Goal: Task Accomplishment & Management: Use online tool/utility

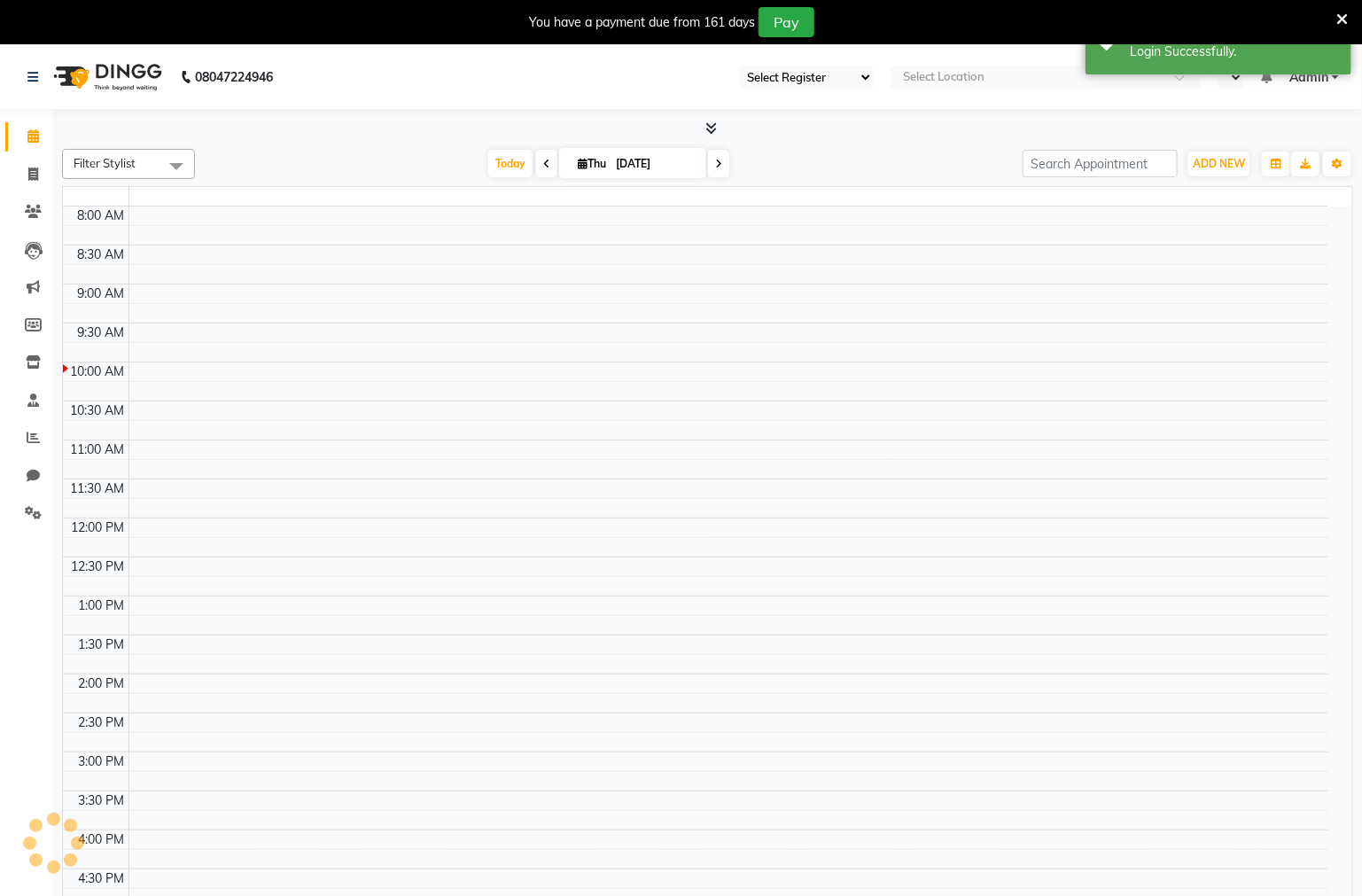
select select "83"
select select "en"
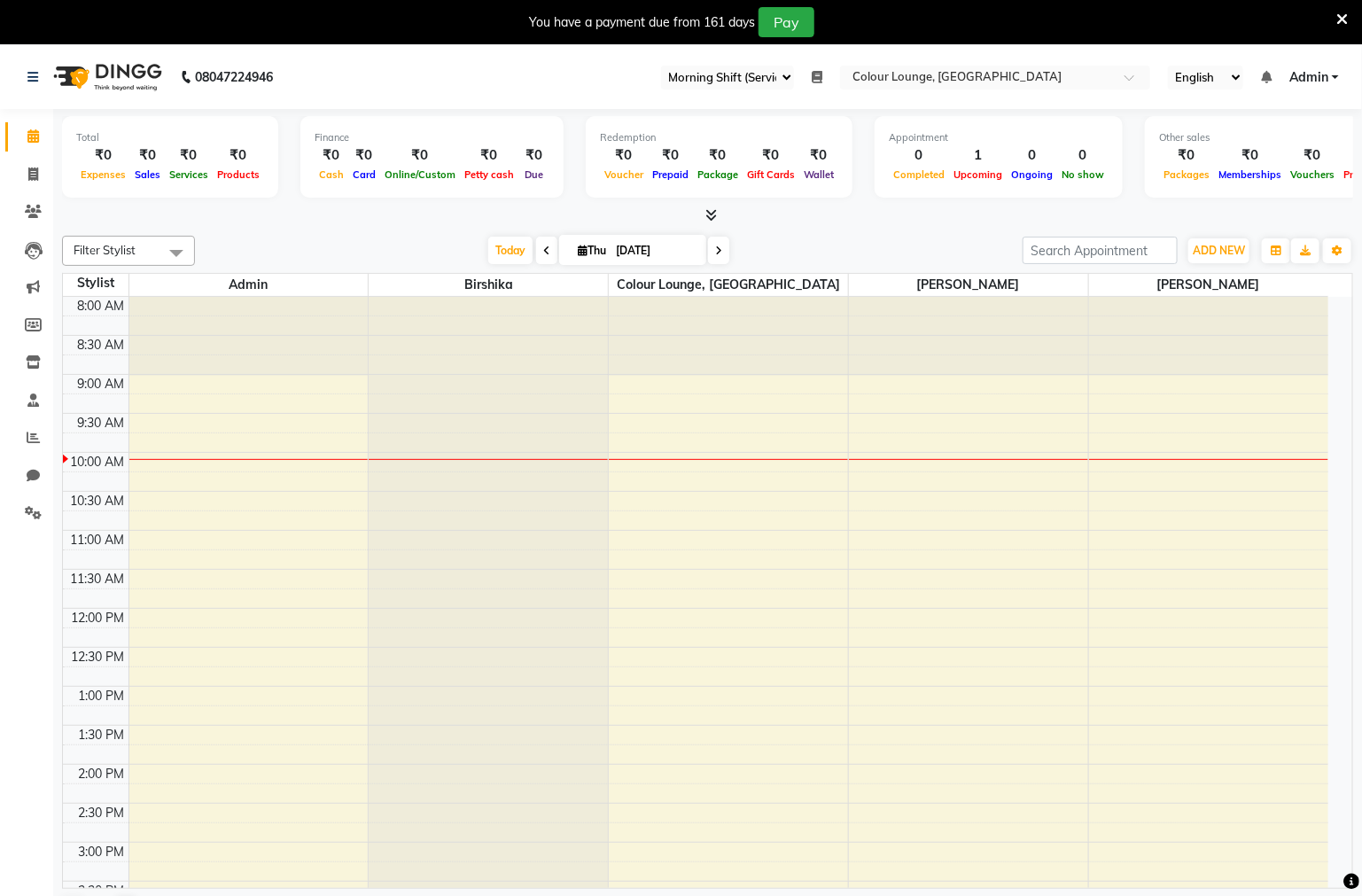
click at [1339, 24] on icon at bounding box center [1342, 19] width 11 height 16
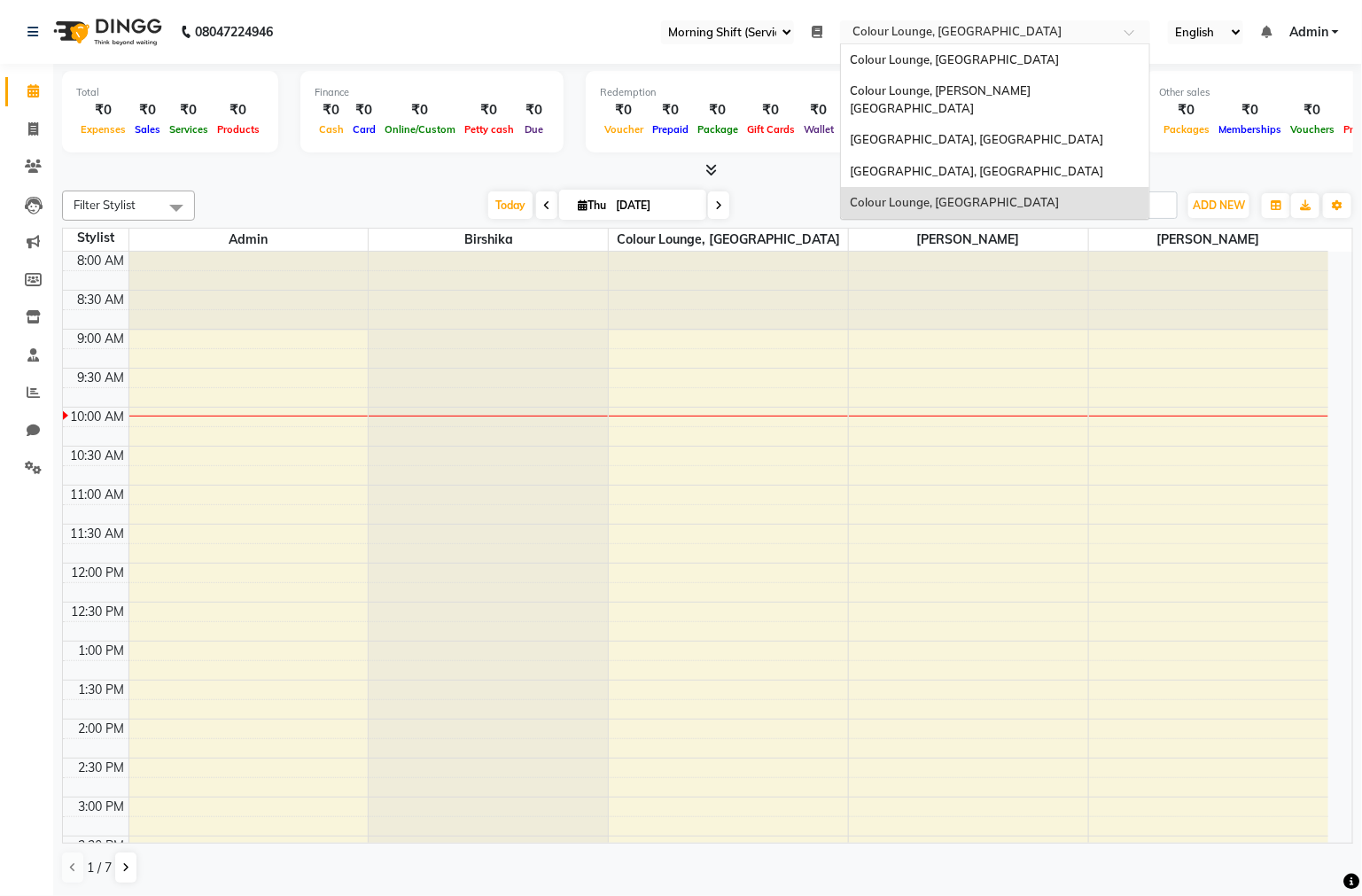
click at [953, 30] on input "text" at bounding box center [978, 34] width 257 height 18
click at [968, 83] on span "Colour Lounge, [PERSON_NAME][GEOGRAPHIC_DATA]" at bounding box center [940, 99] width 181 height 32
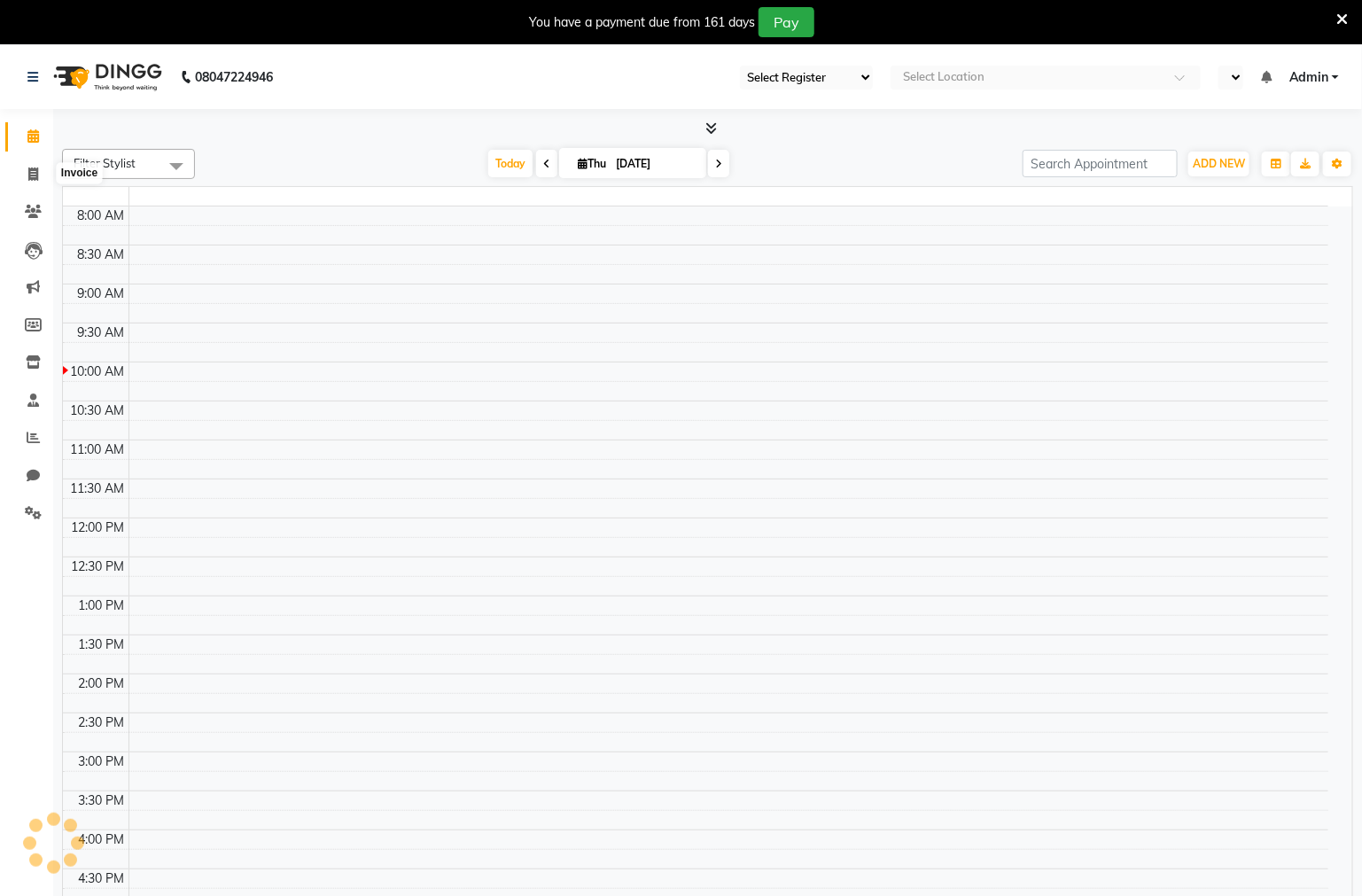
select select "83"
select select "en"
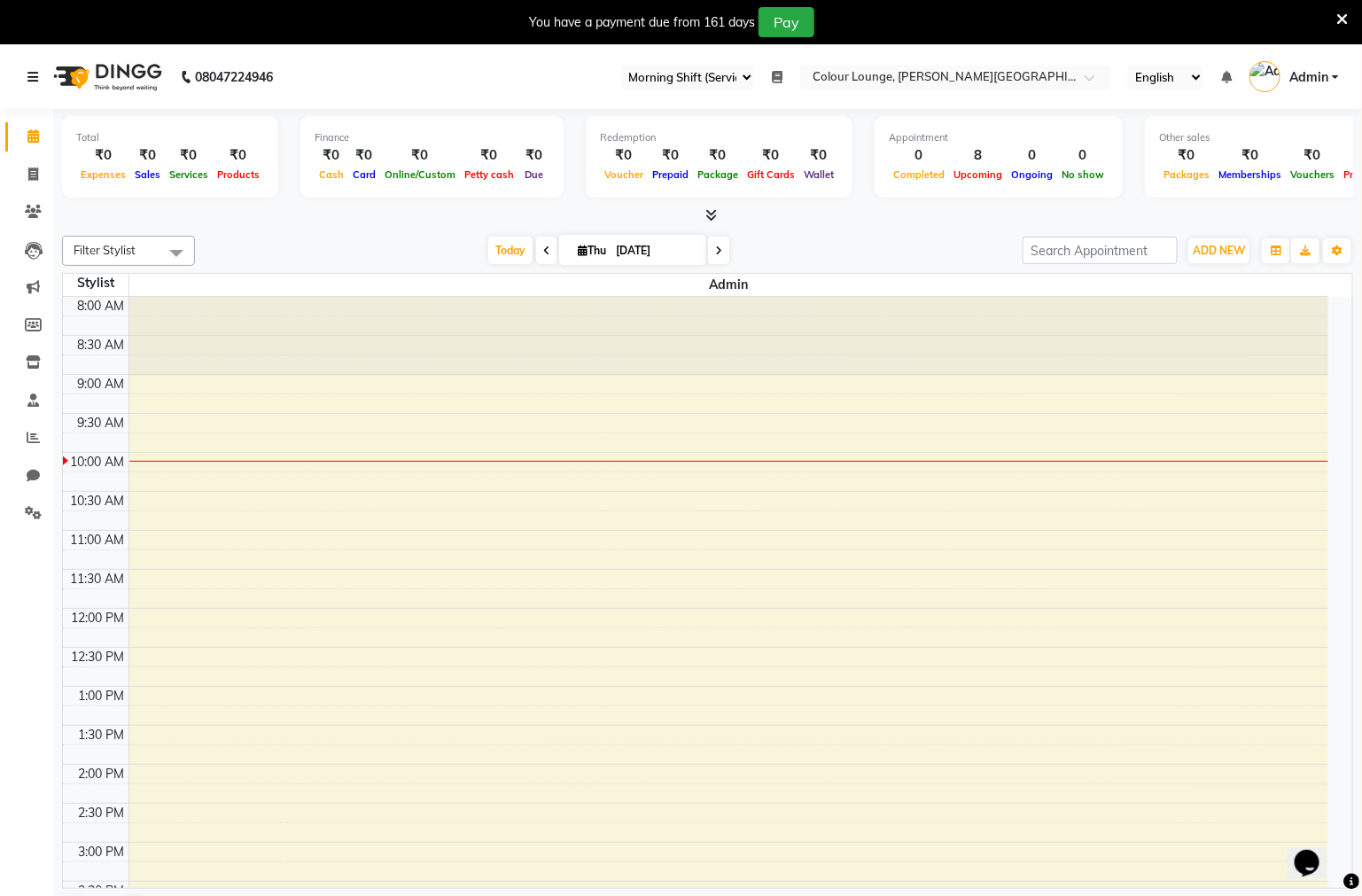
click at [30, 83] on link at bounding box center [36, 77] width 18 height 50
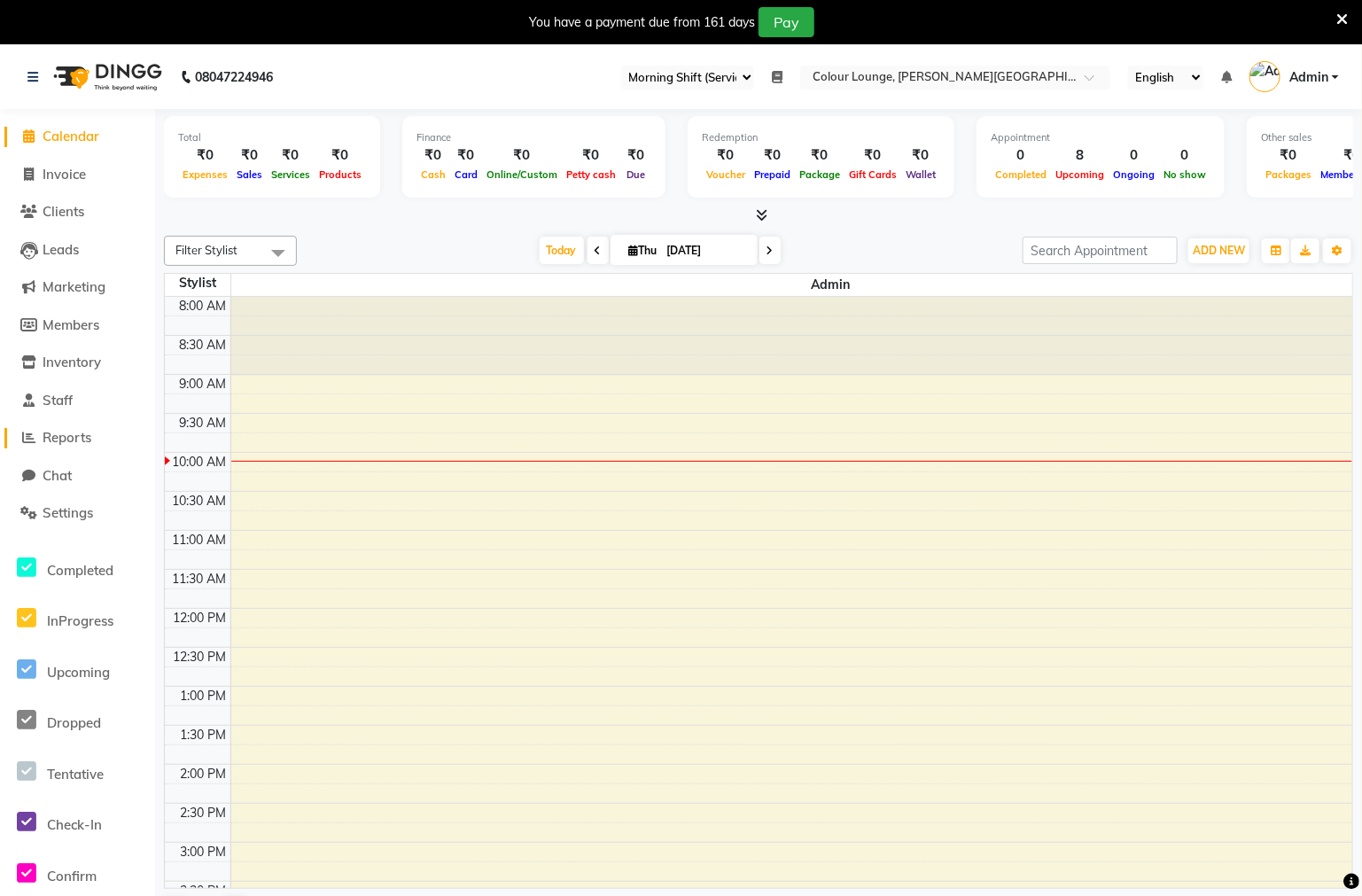
click at [72, 431] on span "Reports" at bounding box center [66, 438] width 49 height 17
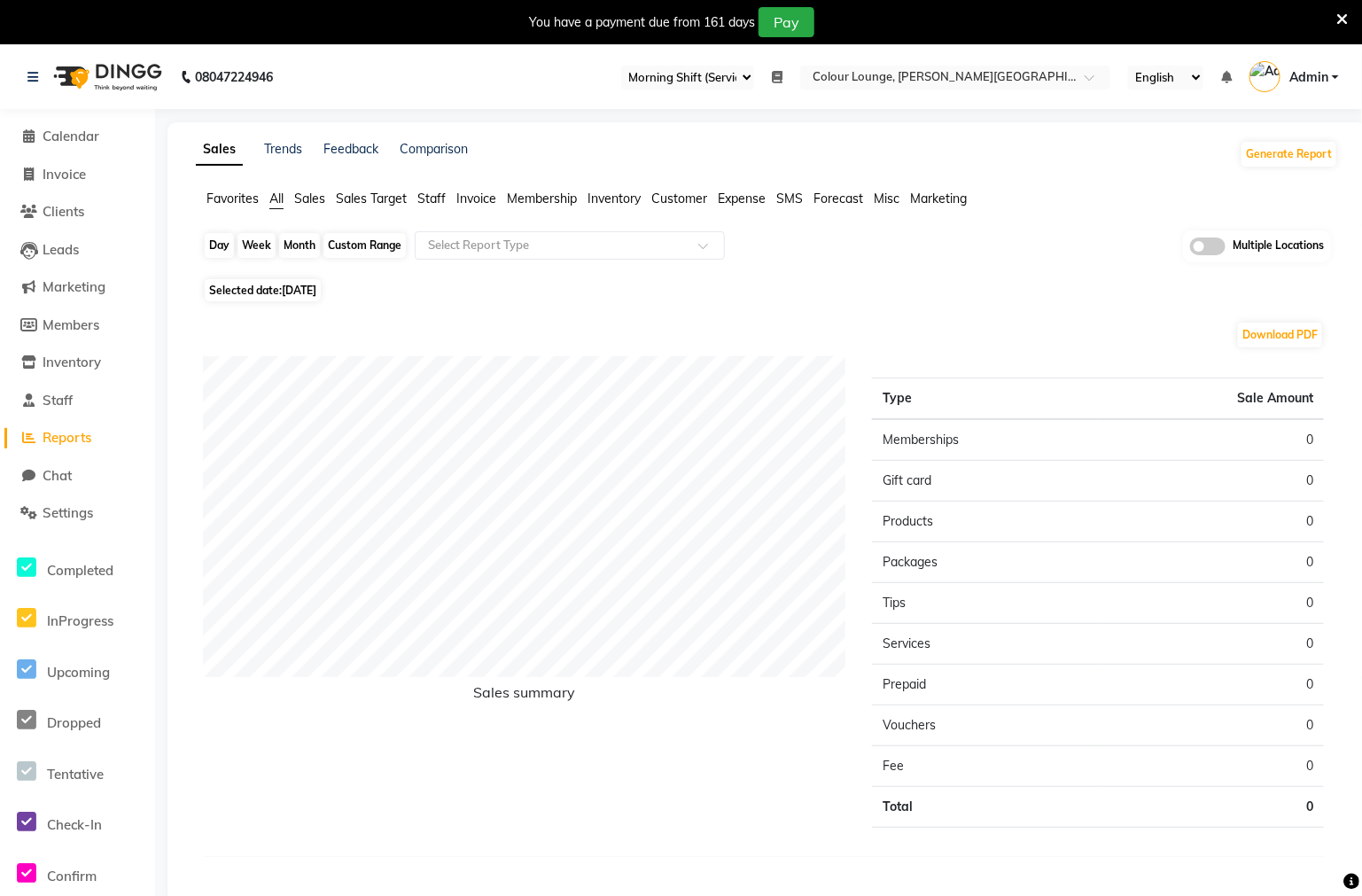
click at [215, 250] on div "Day" at bounding box center [219, 245] width 29 height 25
select select "9"
select select "2025"
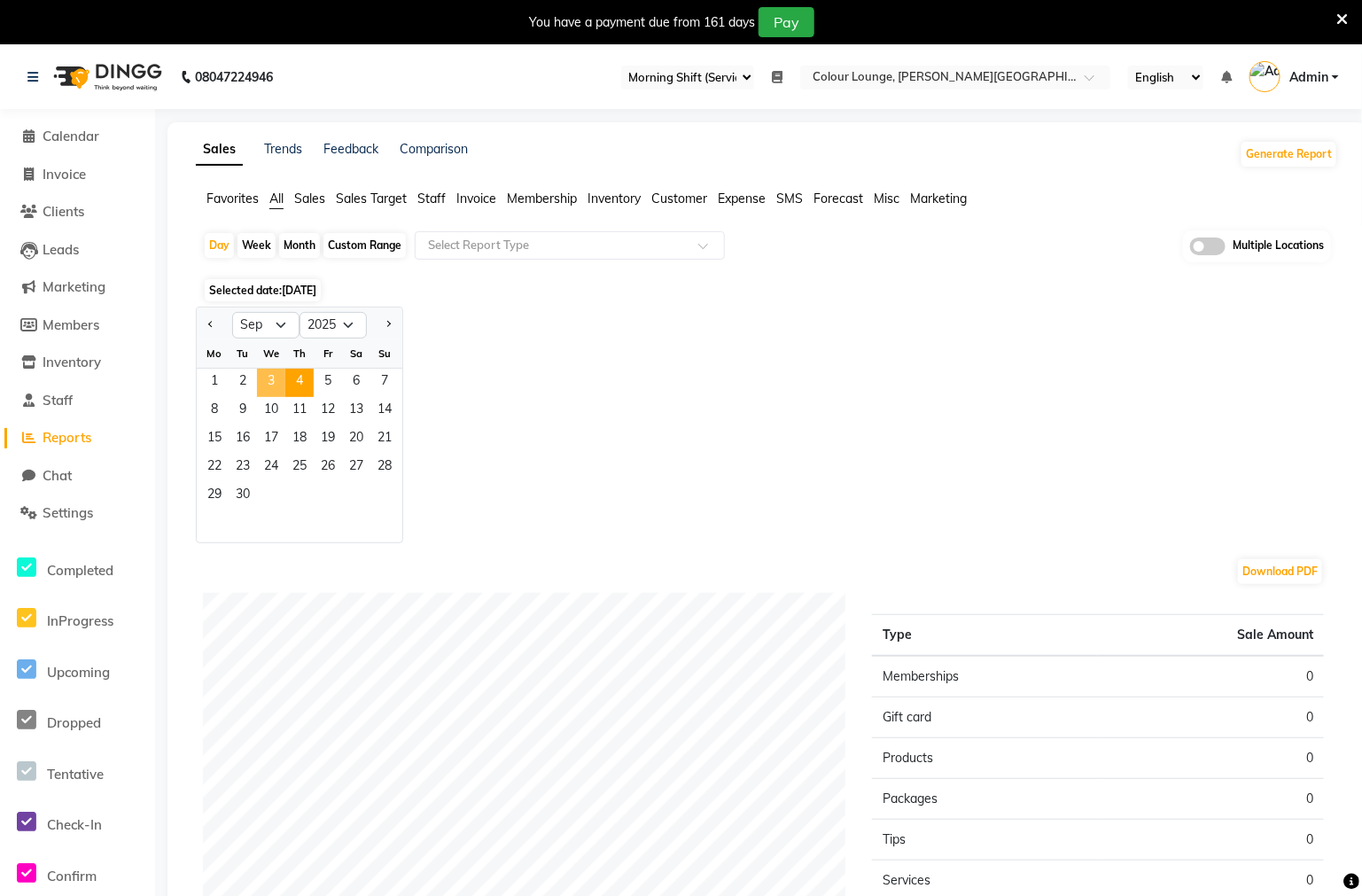
click at [272, 379] on span "3" at bounding box center [271, 383] width 28 height 28
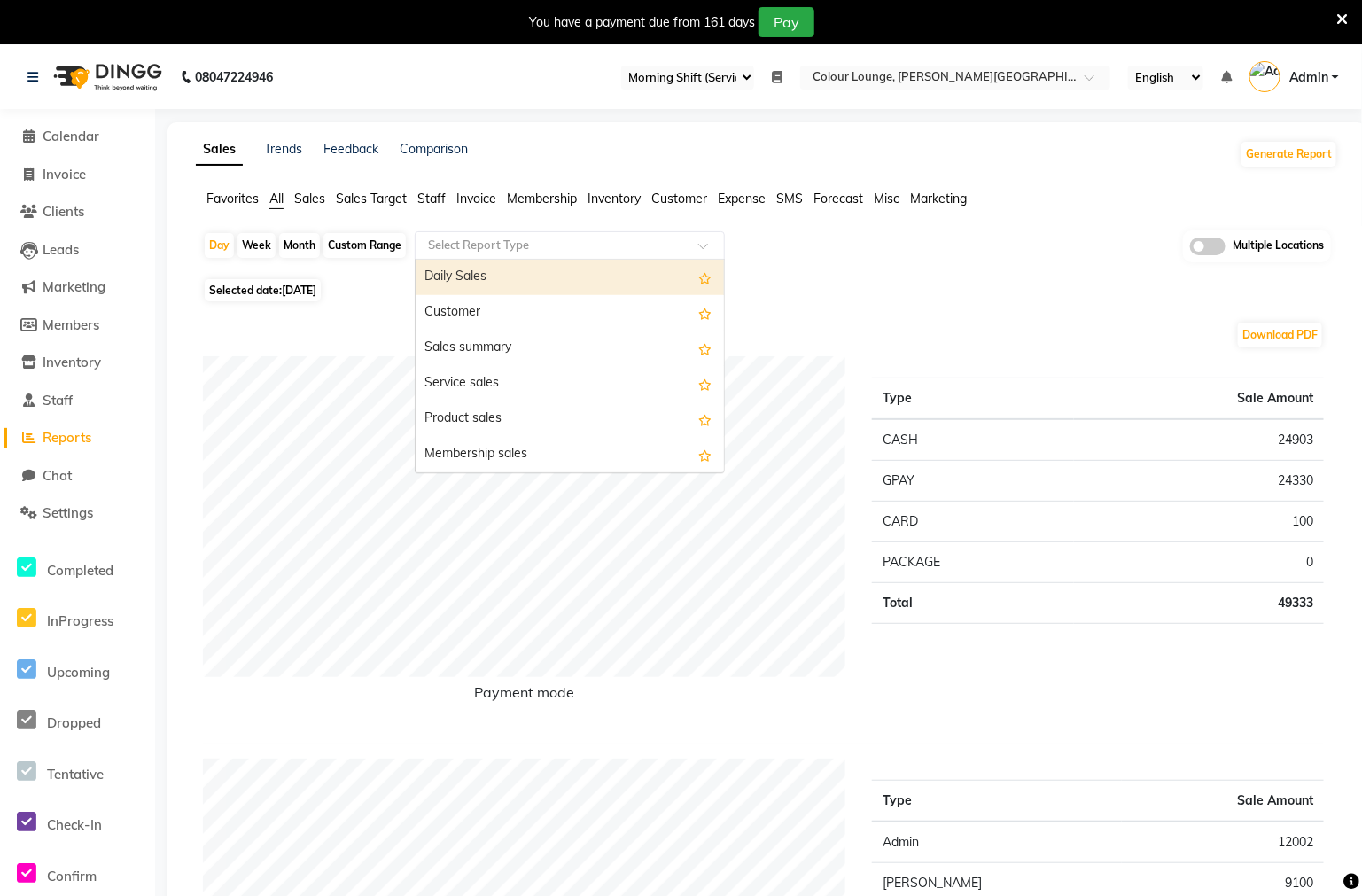
click at [667, 238] on input "text" at bounding box center [552, 245] width 255 height 18
click at [623, 277] on div "Daily Sales" at bounding box center [570, 278] width 309 height 36
select select "full_report"
select select "csv"
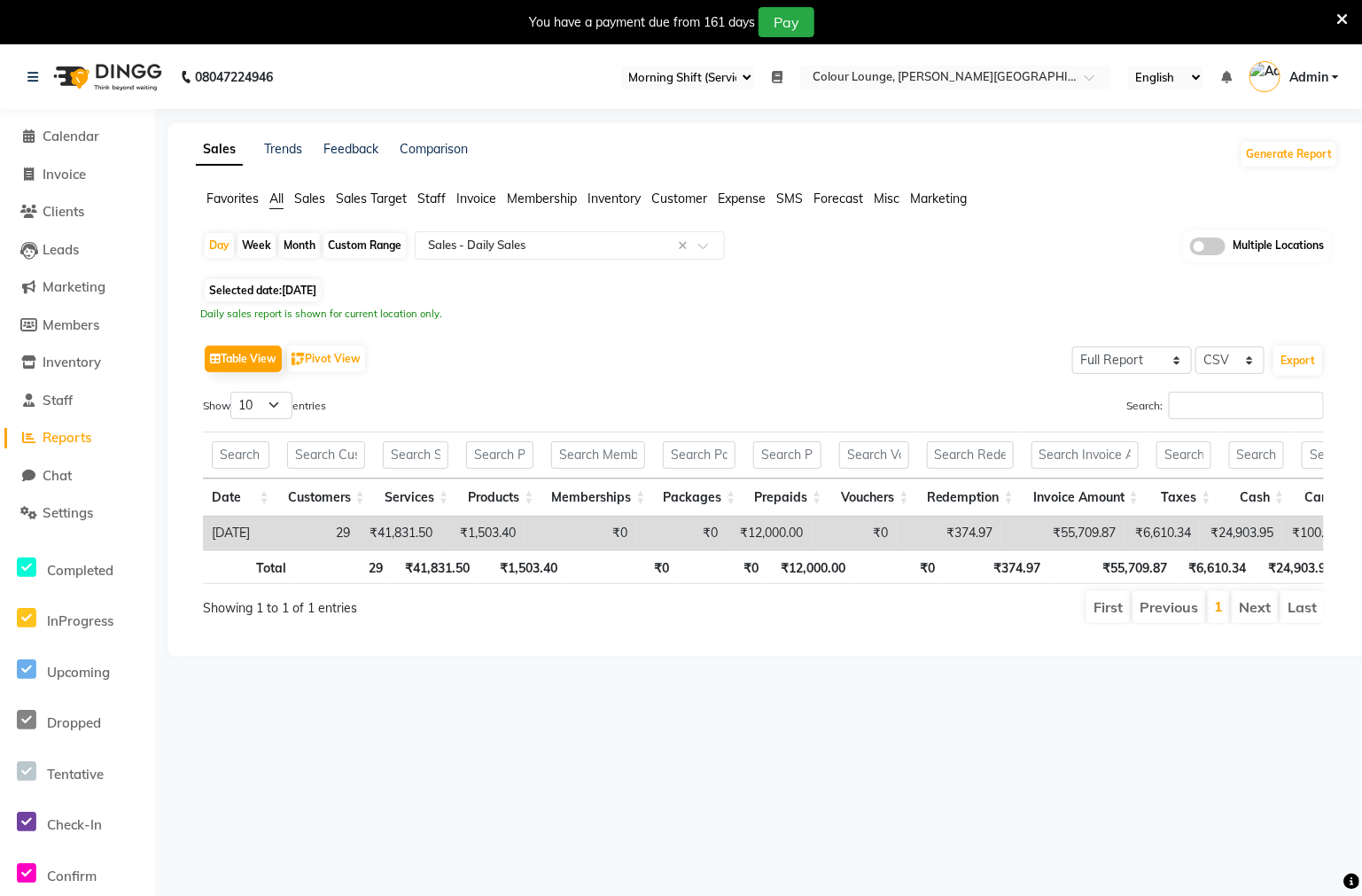
click at [1313, 845] on div "08047224946 Select Register Morning Shift (Service) Evening Shift (Service) Dai…" at bounding box center [681, 493] width 1362 height 896
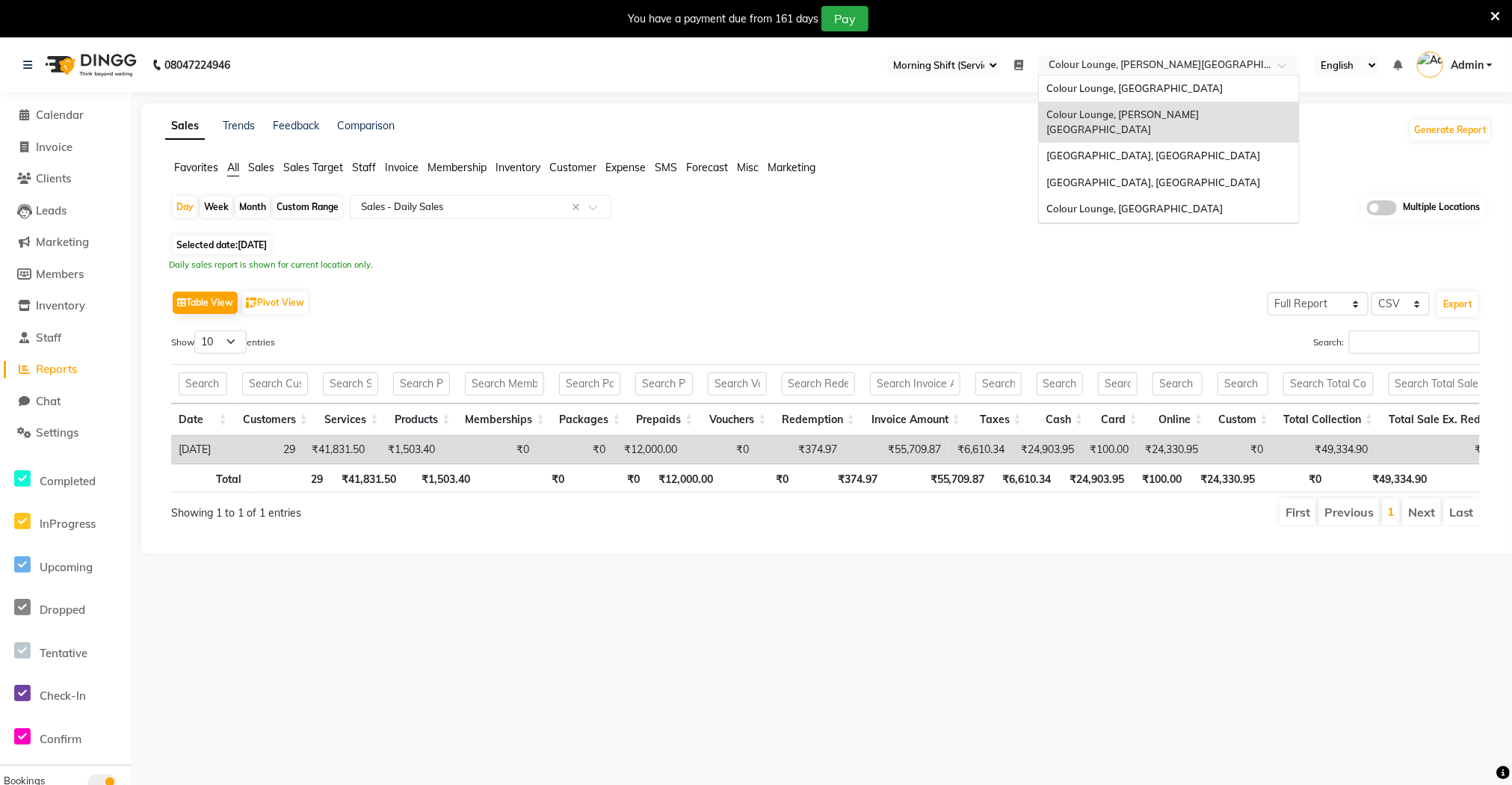
click at [1159, 67] on input "text" at bounding box center [1153, 66] width 217 height 15
click at [1140, 86] on span "Colour Lounge, [GEOGRAPHIC_DATA]" at bounding box center [1134, 88] width 177 height 12
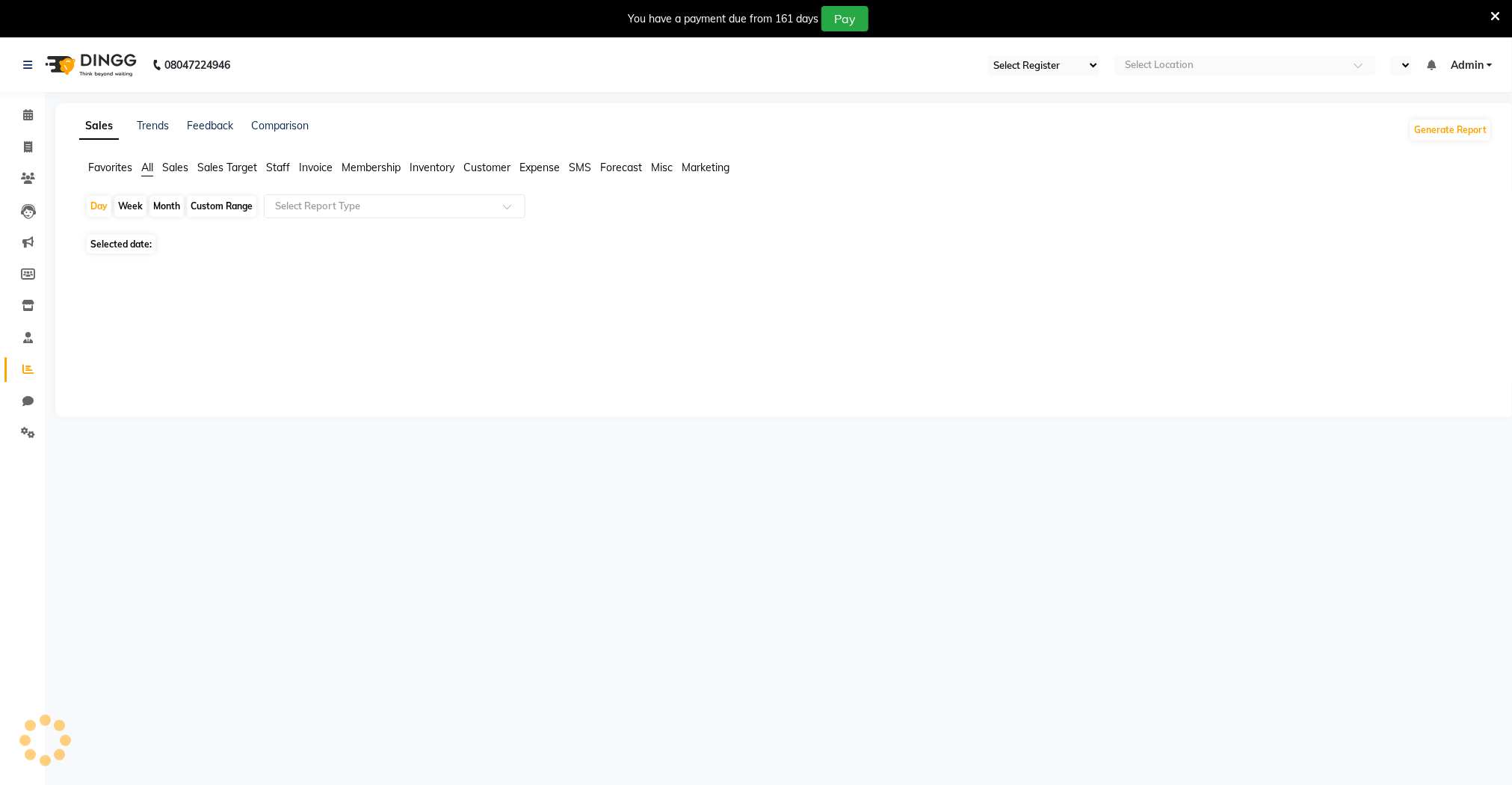
select select "83"
select select "en"
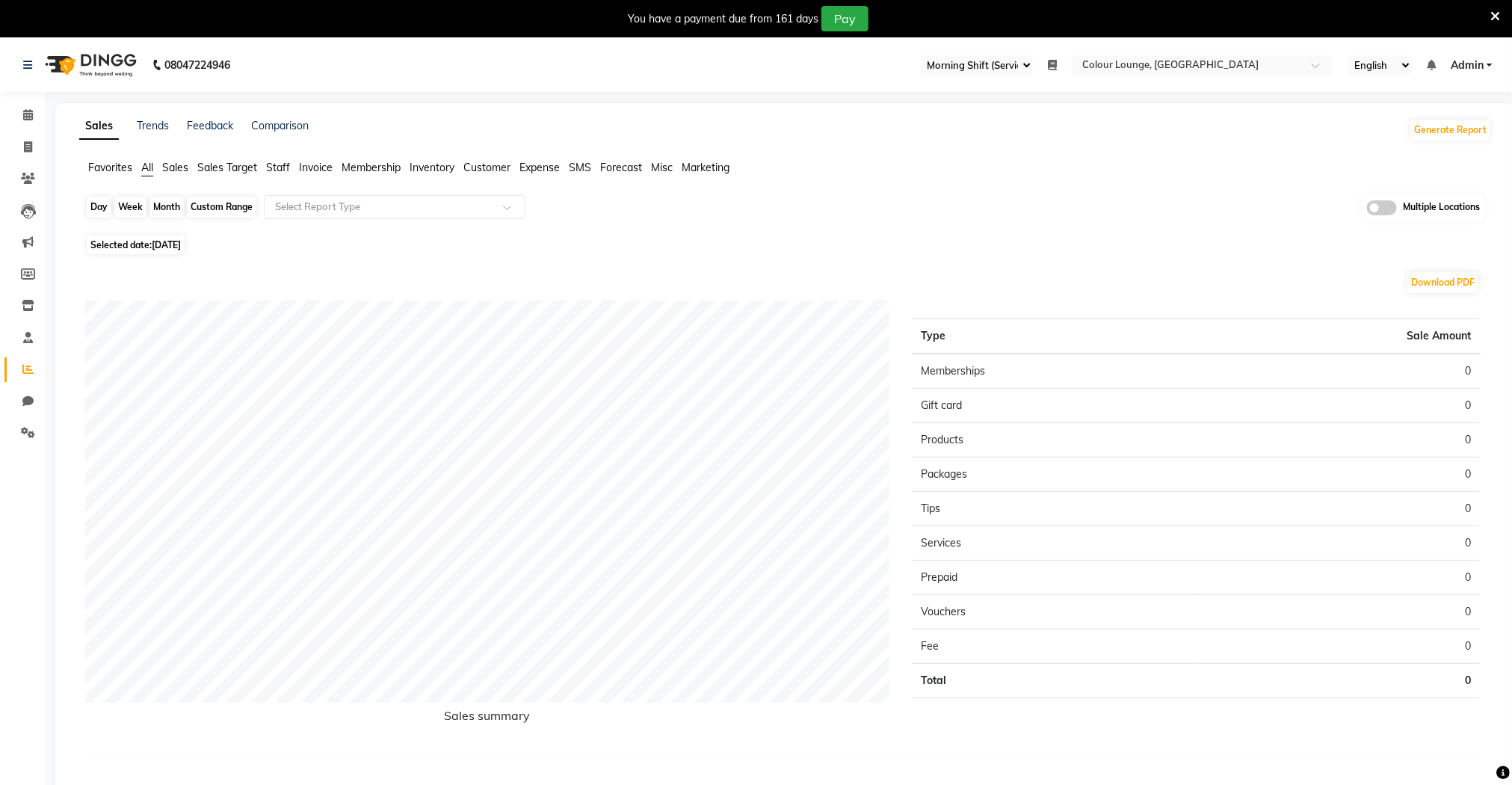
click at [99, 203] on div "Day" at bounding box center [99, 207] width 24 height 21
select select "9"
select select "2025"
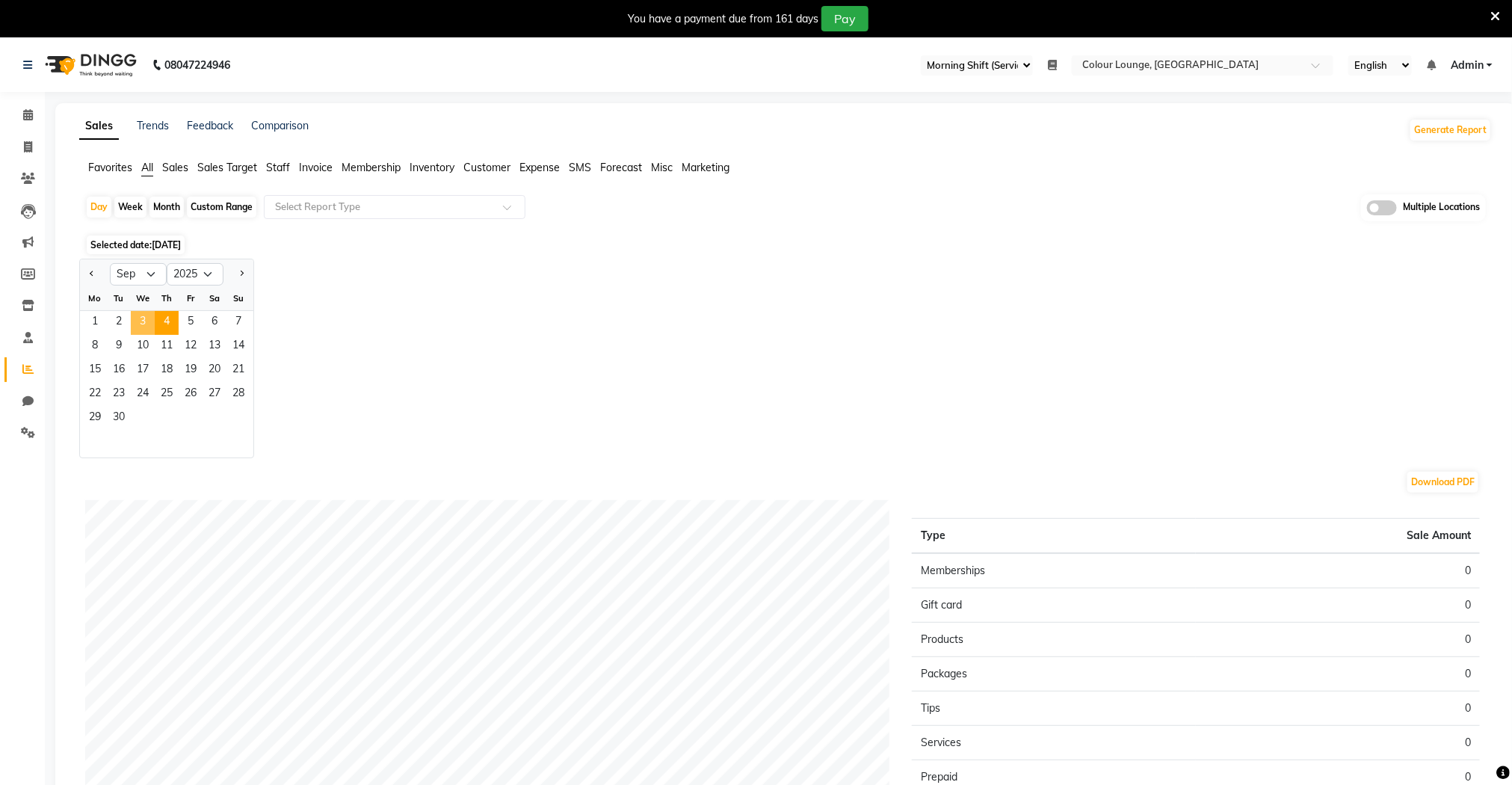
click at [141, 316] on span "3" at bounding box center [143, 323] width 24 height 24
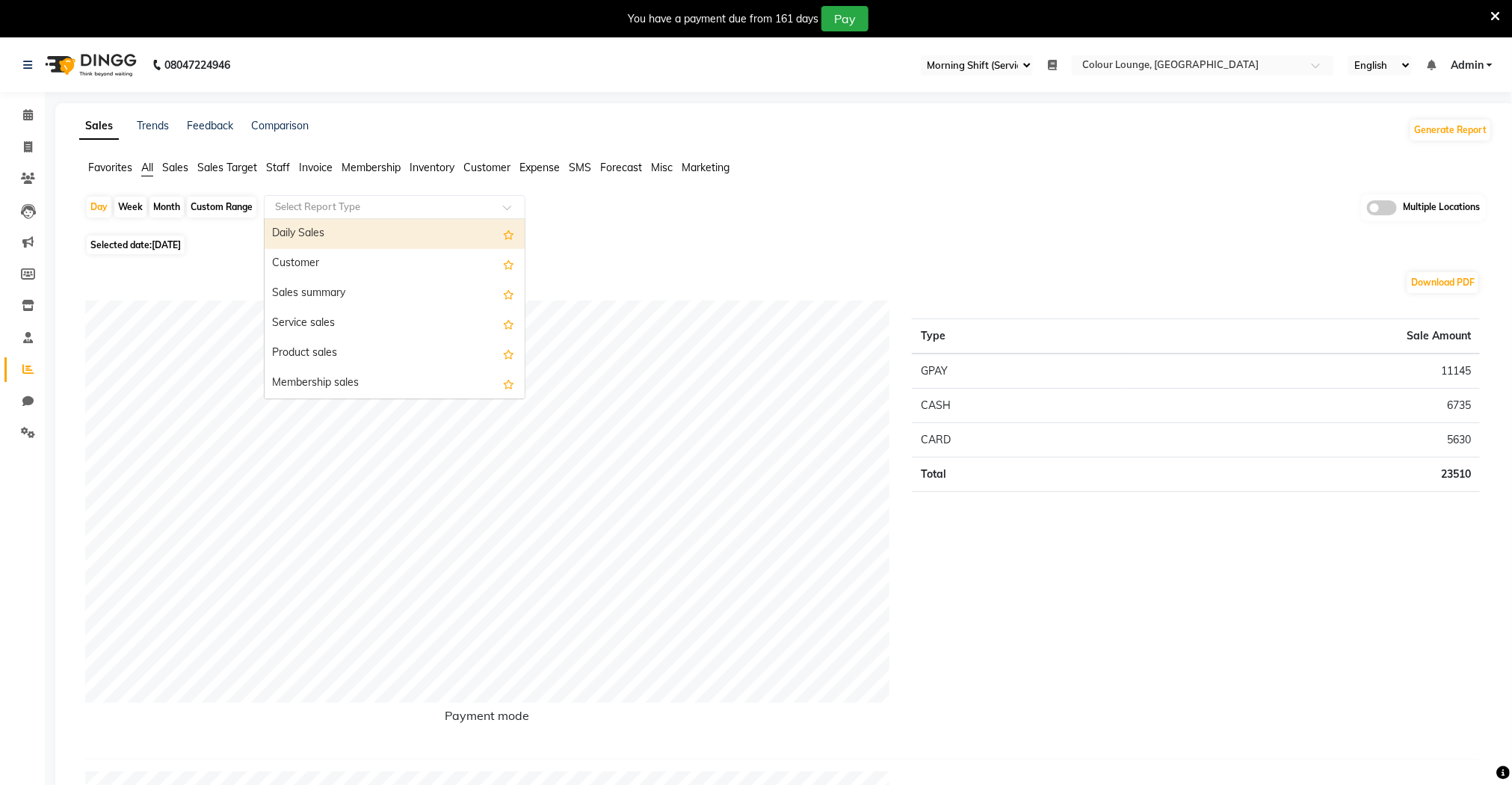
click at [346, 214] on input "text" at bounding box center [379, 207] width 215 height 15
click at [337, 232] on div "Daily Sales" at bounding box center [394, 234] width 260 height 30
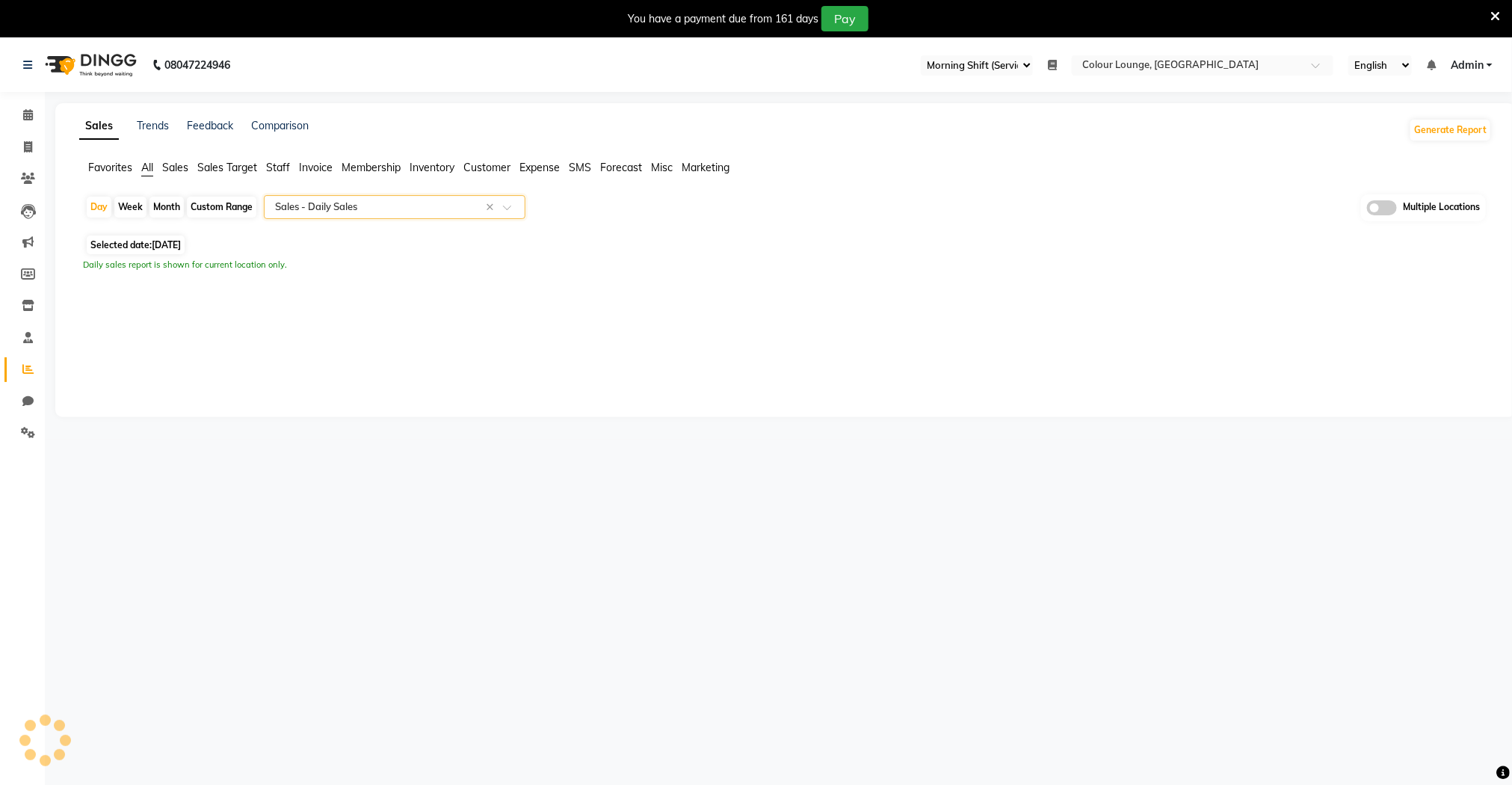
select select "full_report"
select select "csv"
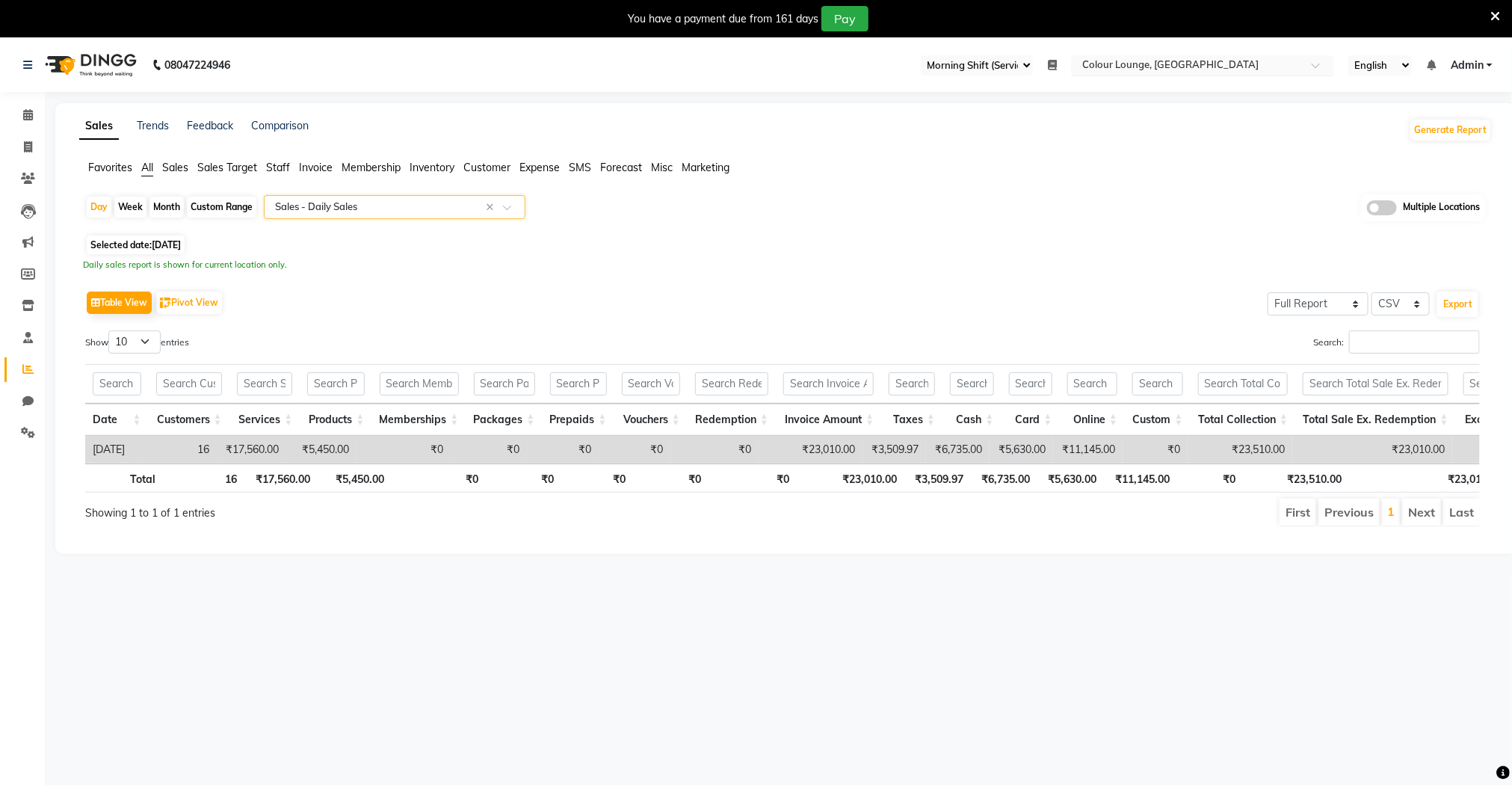
click at [1158, 65] on input "text" at bounding box center [1187, 66] width 217 height 15
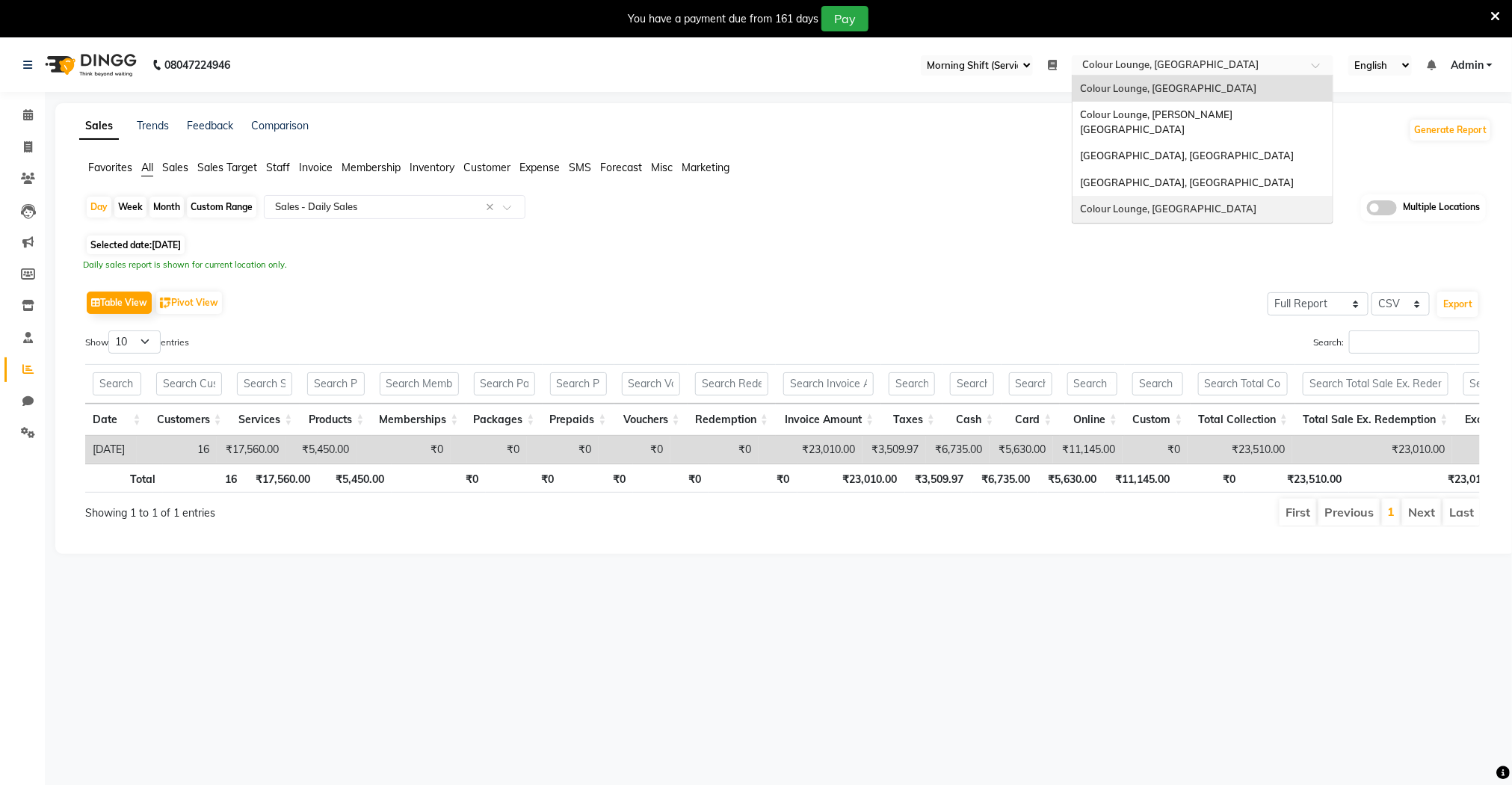
click at [1158, 203] on div "Colour Lounge, [GEOGRAPHIC_DATA]" at bounding box center [1203, 209] width 260 height 27
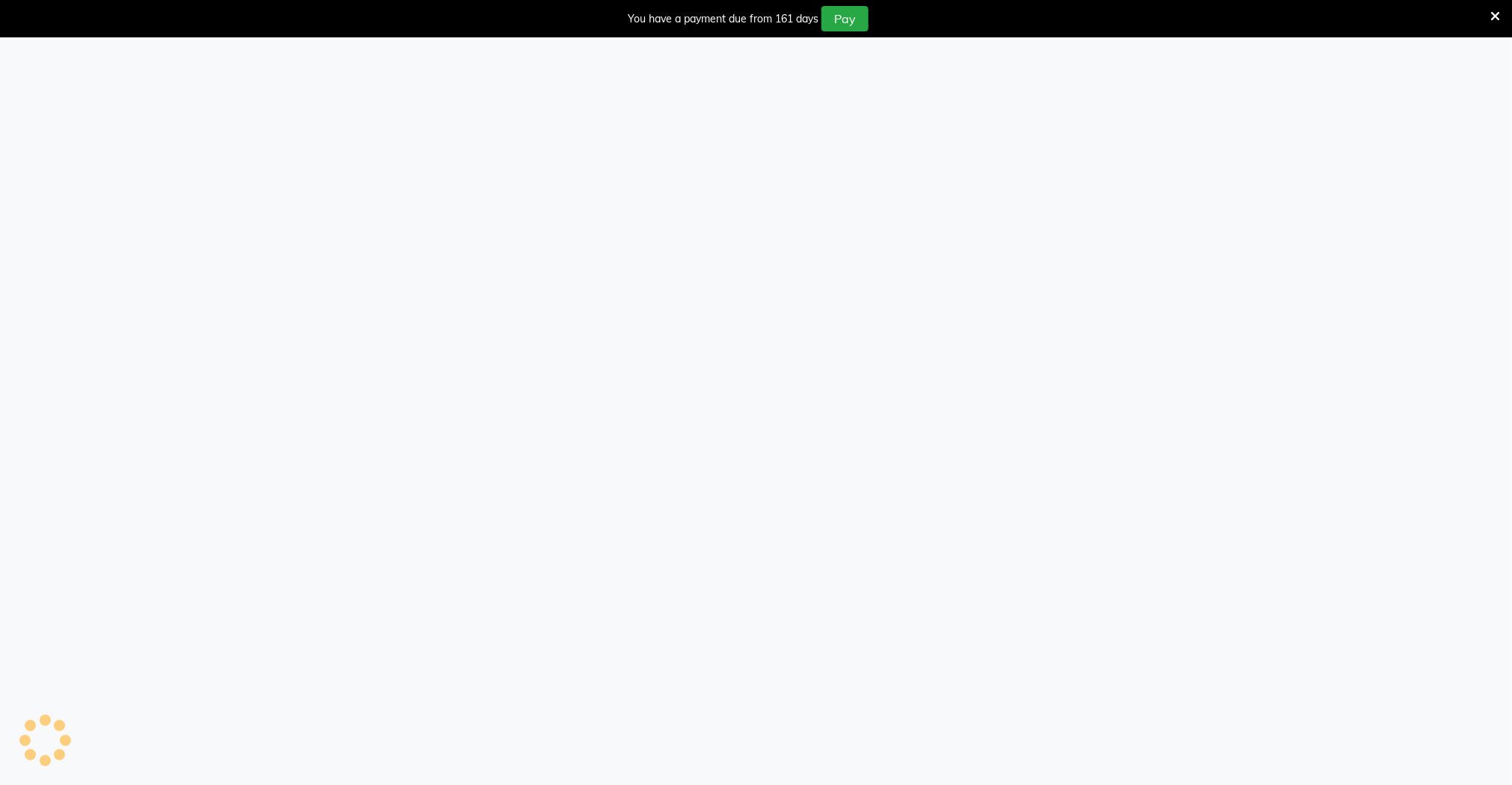
select select "83"
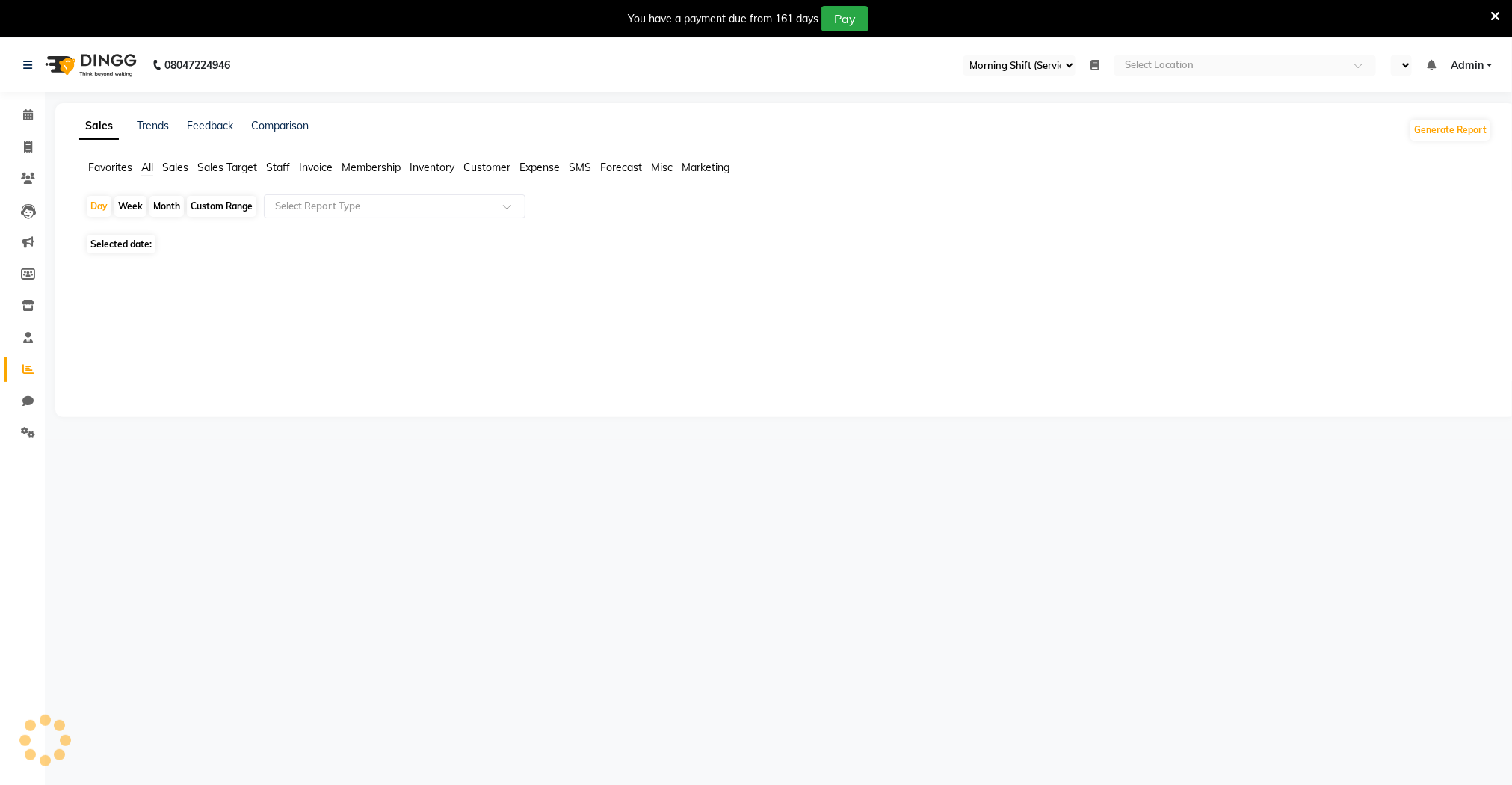
select select "en"
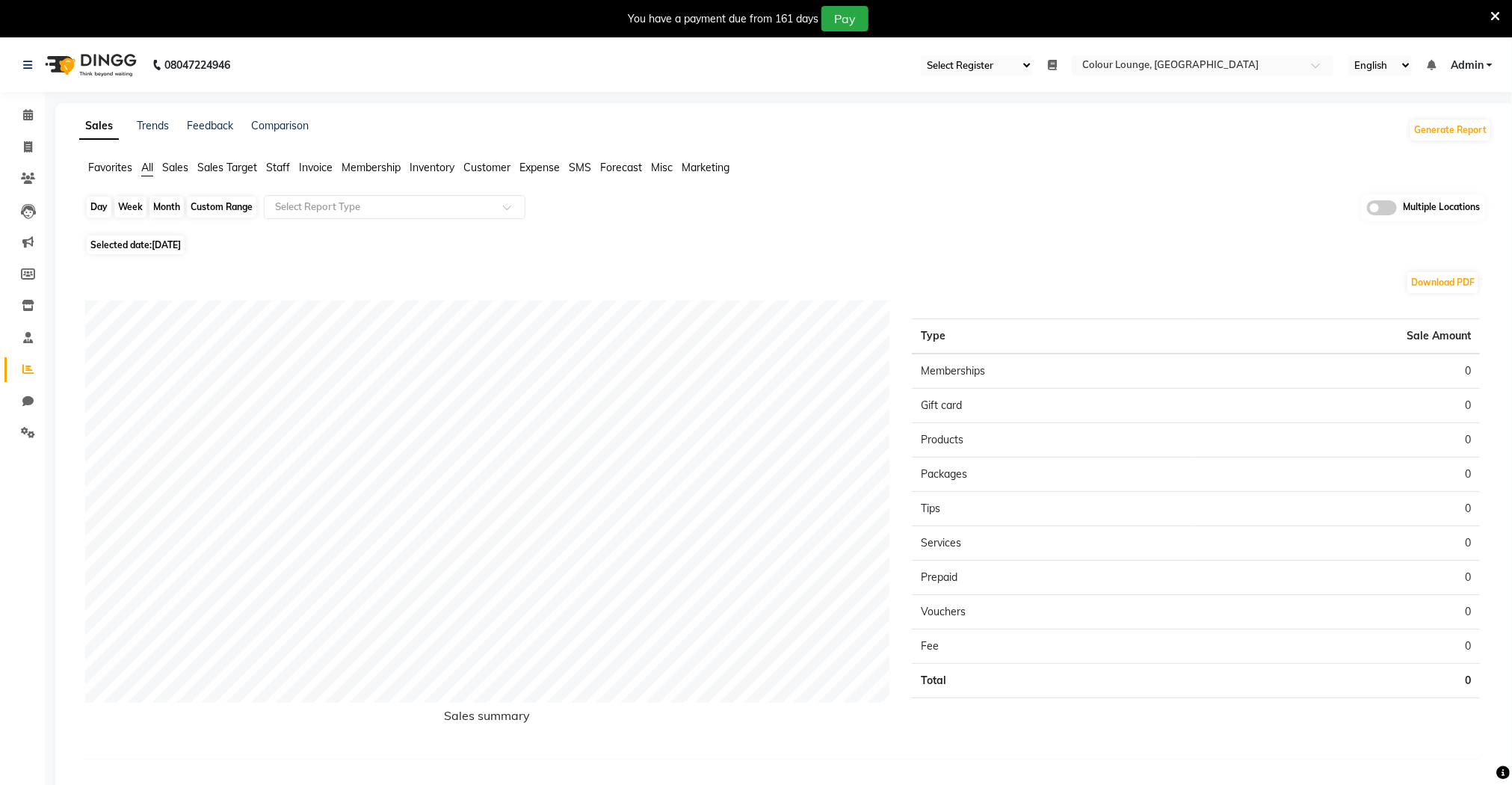
click at [103, 208] on div "Day" at bounding box center [99, 207] width 24 height 21
select select "9"
select select "2025"
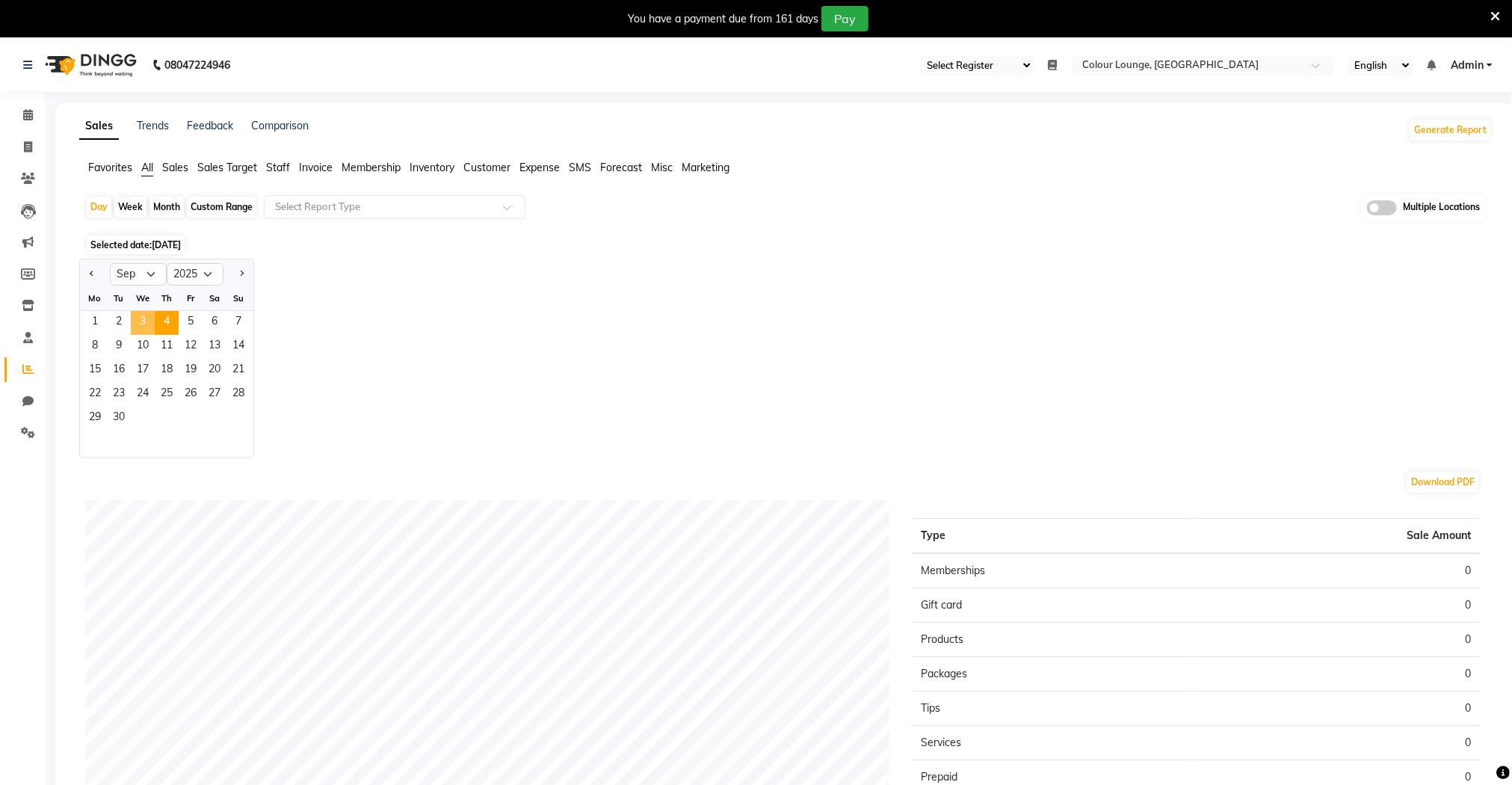
click at [140, 319] on span "3" at bounding box center [143, 323] width 24 height 24
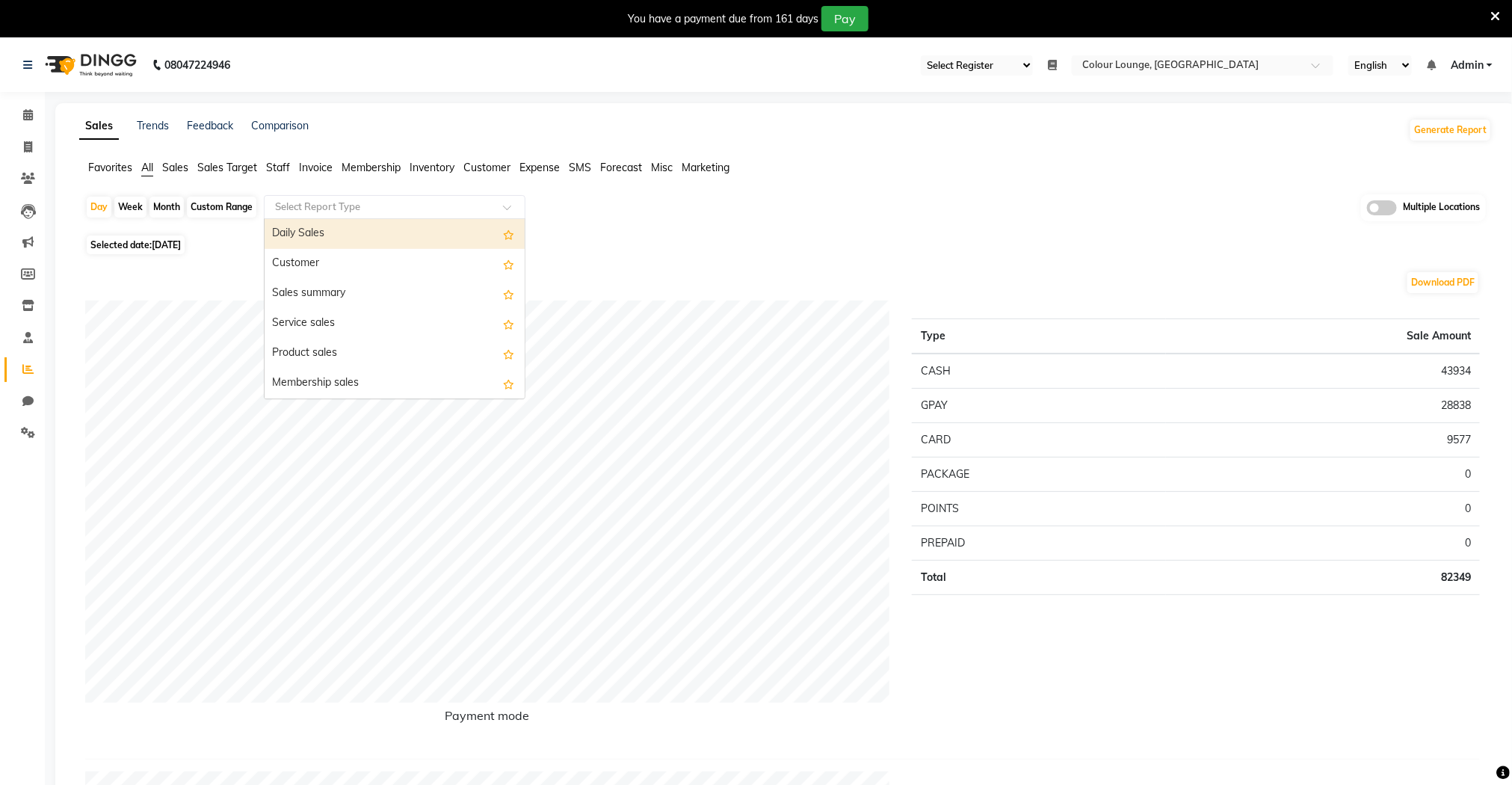
click at [320, 204] on input "text" at bounding box center [379, 207] width 215 height 15
click at [315, 227] on div "Daily Sales" at bounding box center [394, 234] width 260 height 30
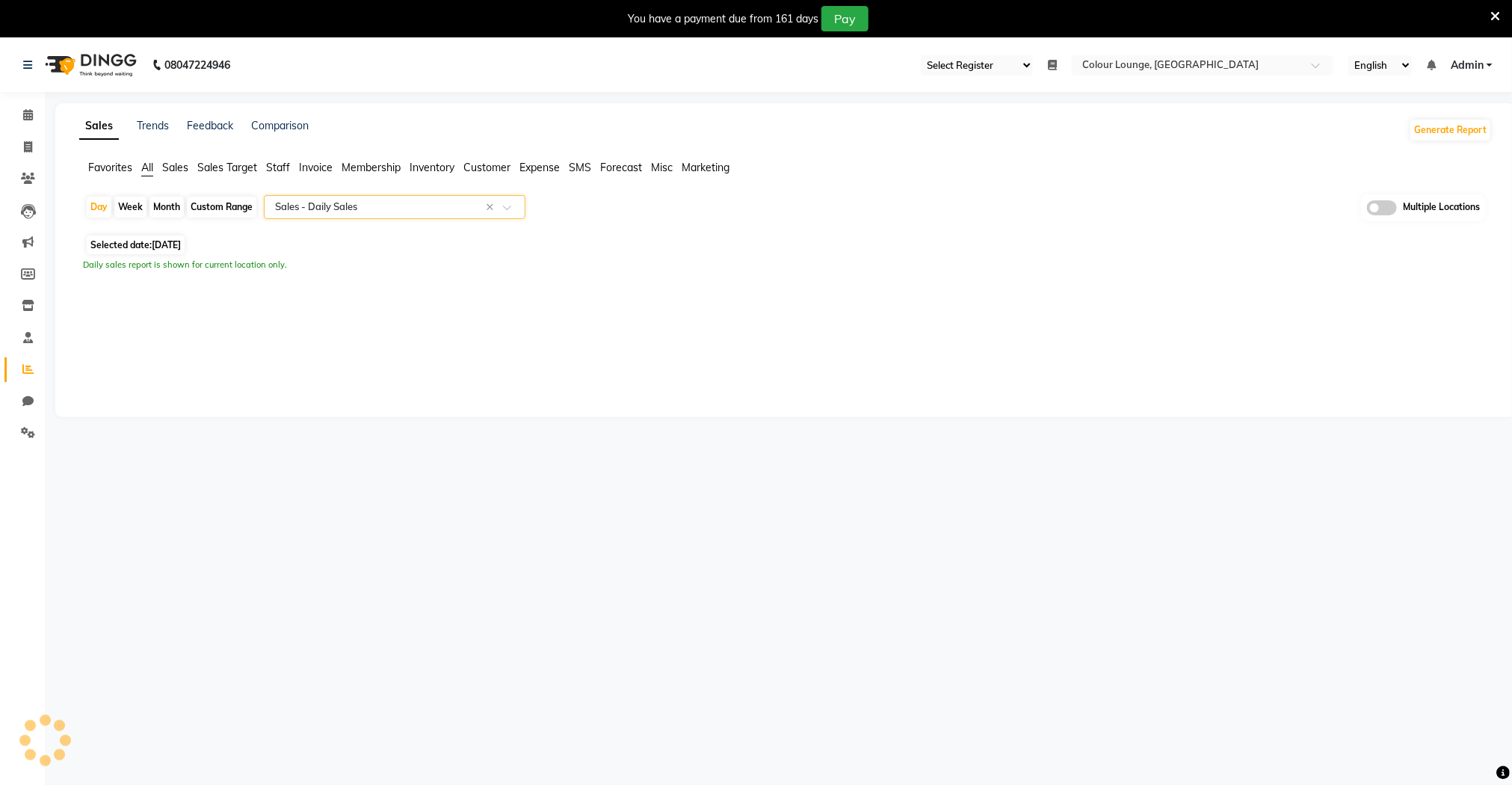
select select "full_report"
select select "csv"
